Goal: Transaction & Acquisition: Purchase product/service

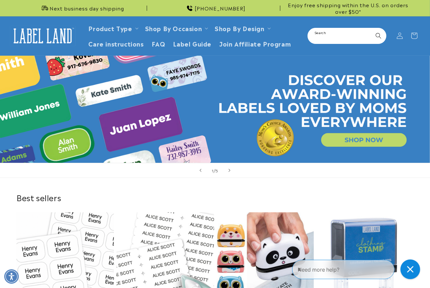
click at [333, 32] on input "Search" at bounding box center [346, 36] width 77 height 15
type input "********"
click at [371, 29] on button "Search" at bounding box center [378, 36] width 14 height 14
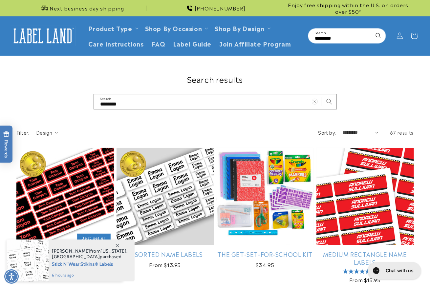
click at [58, 74] on h1 "Search results" at bounding box center [214, 79] width 397 height 10
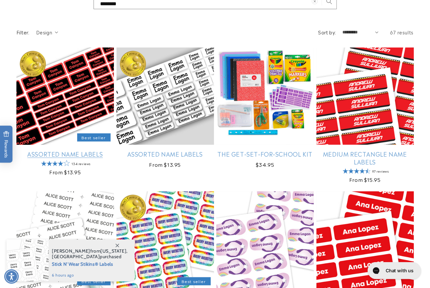
scroll to position [146, 0]
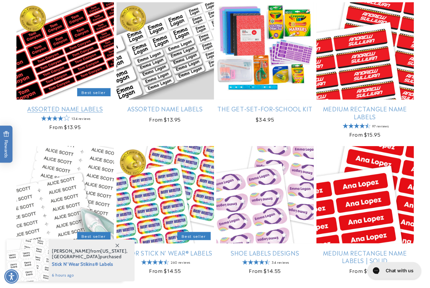
click at [63, 105] on link "Assorted Name Labels" at bounding box center [64, 109] width 97 height 8
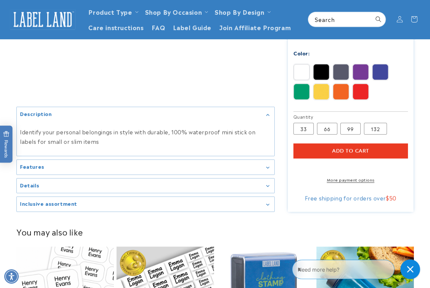
scroll to position [255, 0]
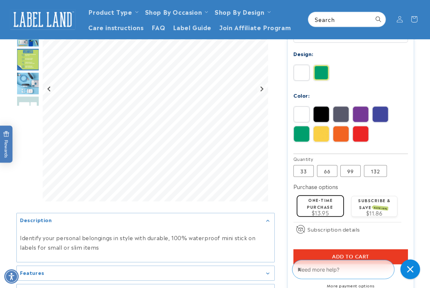
click at [320, 73] on img at bounding box center [321, 73] width 16 height 16
